Goal: Information Seeking & Learning: Learn about a topic

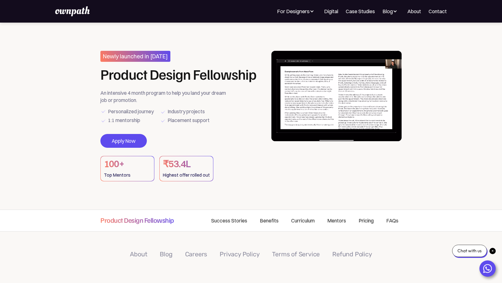
click at [363, 223] on link "Pricing" at bounding box center [366, 220] width 28 height 21
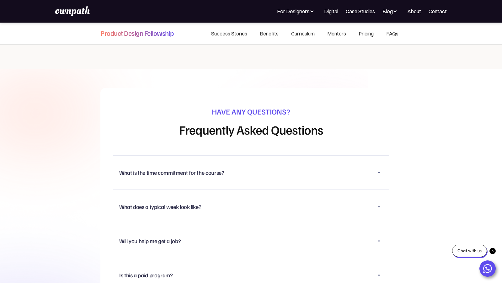
scroll to position [3959, 0]
click at [382, 169] on icon at bounding box center [379, 173] width 8 height 8
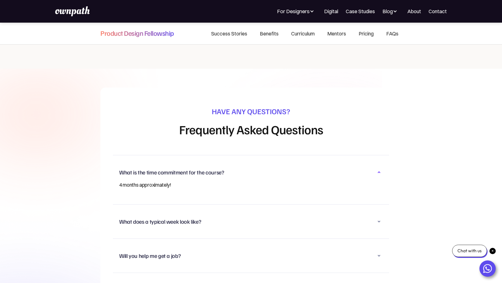
click at [382, 169] on icon at bounding box center [379, 173] width 8 height 8
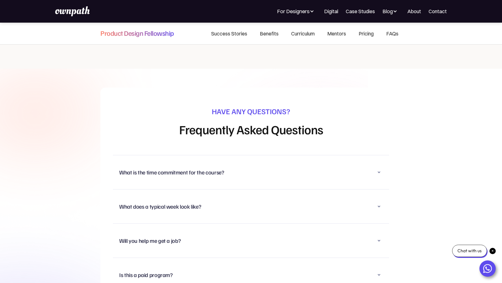
click at [323, 233] on div "Will you help me get a job?" at bounding box center [251, 241] width 264 height 16
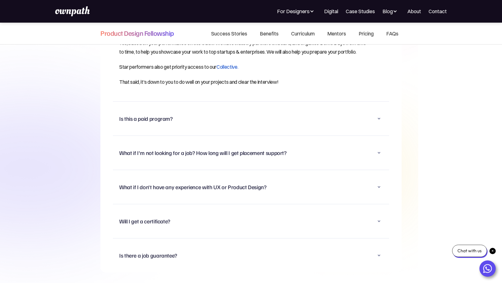
scroll to position [4175, 0]
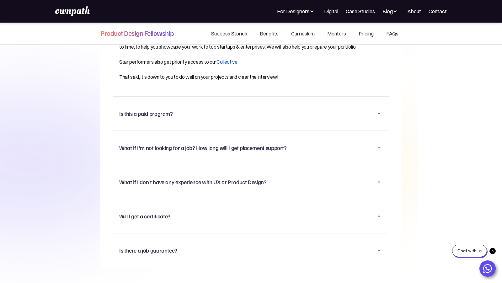
click at [382, 96] on div "Is this a paid program? Yes. Please take a look at the Fee Structure section on…" at bounding box center [251, 113] width 276 height 34
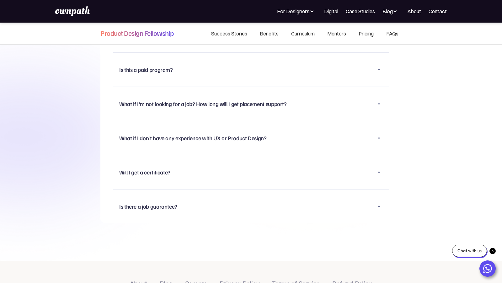
scroll to position [4163, 0]
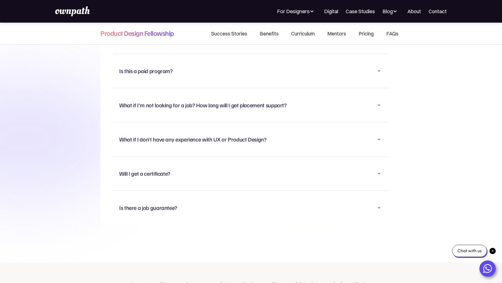
click at [378, 67] on icon at bounding box center [379, 71] width 8 height 8
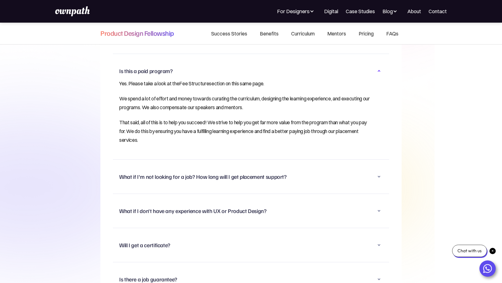
click at [202, 80] on link "Fee Structure" at bounding box center [194, 83] width 30 height 6
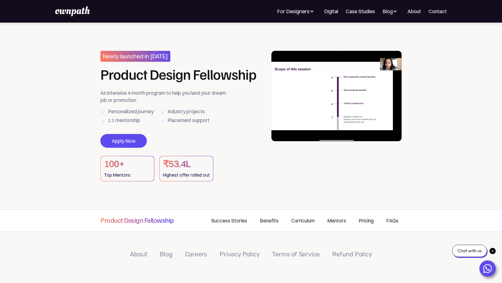
click at [363, 222] on link "Pricing" at bounding box center [366, 220] width 28 height 21
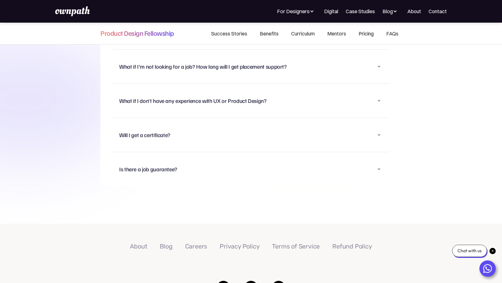
scroll to position [4256, 0]
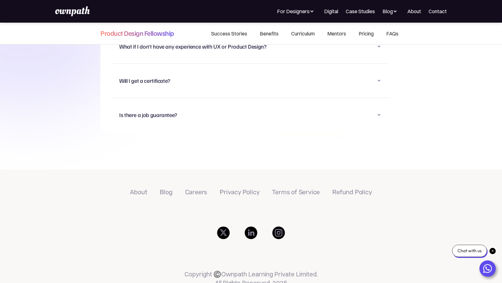
click at [378, 72] on div "Will I get a certificate?" at bounding box center [251, 80] width 264 height 16
